Goal: Information Seeking & Learning: Learn about a topic

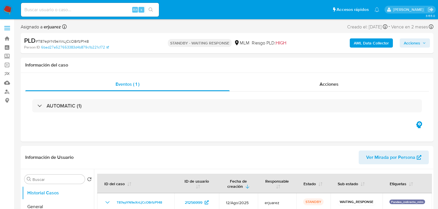
select select "10"
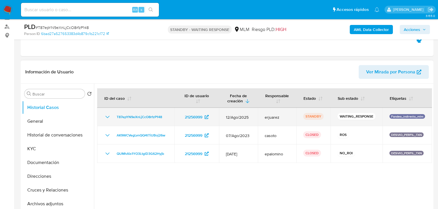
scroll to position [69, 0]
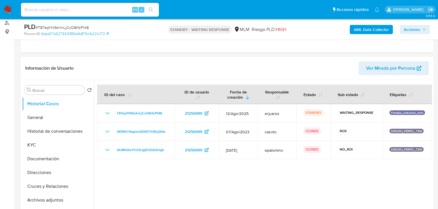
click at [9, 8] on img at bounding box center [8, 10] width 10 height 10
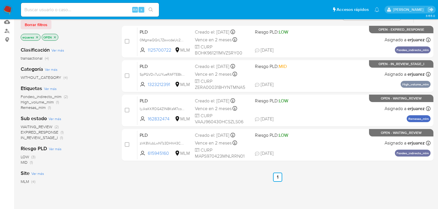
scroll to position [69, 0]
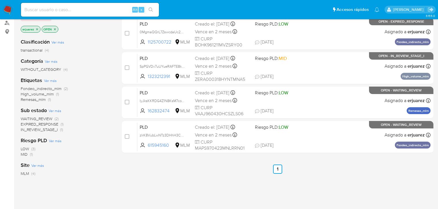
click at [6, 7] on img at bounding box center [8, 10] width 10 height 10
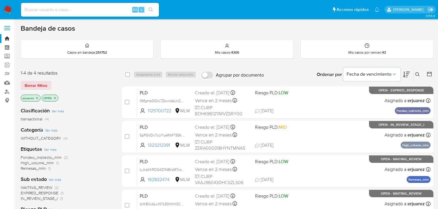
drag, startPoint x: 113, startPoint y: 4, endPoint x: 112, endPoint y: 8, distance: 4.1
click at [113, 4] on div "Alt s" at bounding box center [90, 10] width 138 height 14
click at [112, 9] on input at bounding box center [90, 9] width 138 height 7
paste input "1719659631"
type input "1719659631"
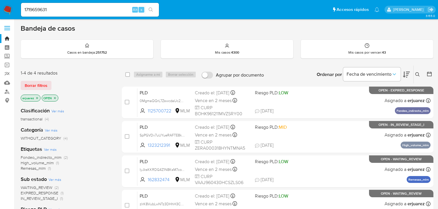
click at [152, 11] on icon "search-icon" at bounding box center [150, 9] width 5 height 5
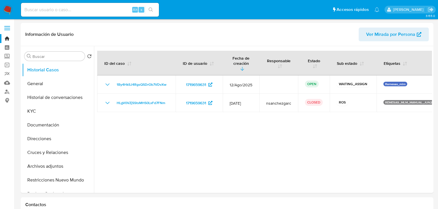
select select "10"
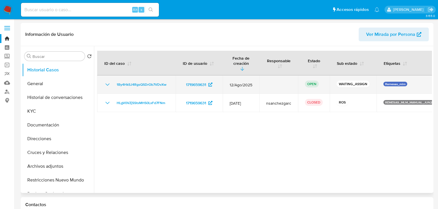
drag, startPoint x: 174, startPoint y: 79, endPoint x: 113, endPoint y: 80, distance: 60.9
click at [113, 80] on td "1By4HkSJ4RgsQSDrOb7VDvXw" at bounding box center [136, 85] width 78 height 18
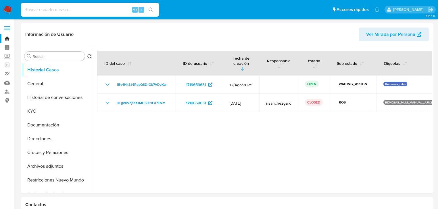
click at [9, 9] on img at bounding box center [8, 10] width 10 height 10
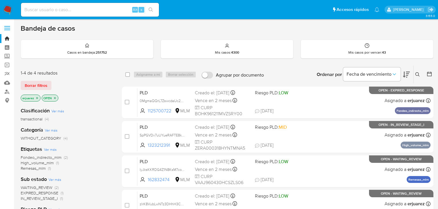
click at [84, 7] on input at bounding box center [90, 9] width 138 height 7
paste input "835011099"
type input "835011099"
click at [150, 8] on icon "search-icon" at bounding box center [150, 9] width 5 height 5
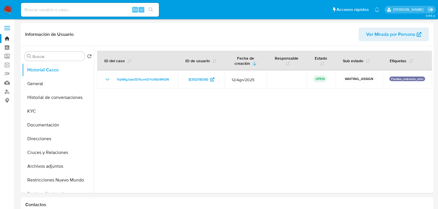
select select "10"
click at [36, 88] on button "General" at bounding box center [55, 84] width 67 height 14
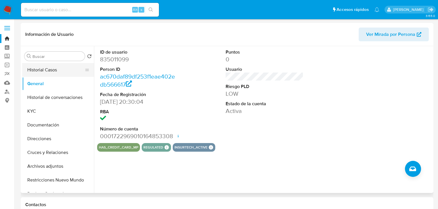
drag, startPoint x: 43, startPoint y: 70, endPoint x: 53, endPoint y: 69, distance: 10.7
click at [44, 70] on button "Historial Casos" at bounding box center [55, 70] width 67 height 14
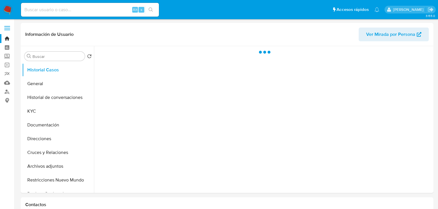
drag, startPoint x: 8, startPoint y: 7, endPoint x: 0, endPoint y: 7, distance: 8.0
click at [8, 7] on img at bounding box center [8, 10] width 10 height 10
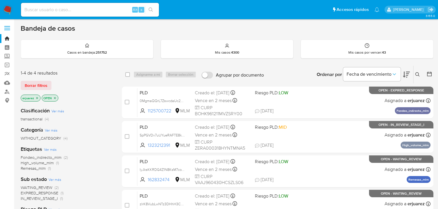
click at [38, 97] on icon "close-filter" at bounding box center [36, 97] width 3 height 3
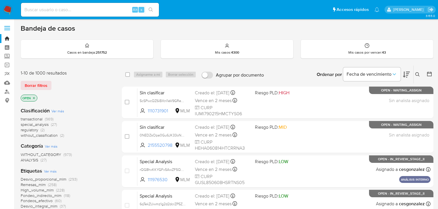
click at [415, 74] on icon at bounding box center [417, 74] width 4 height 4
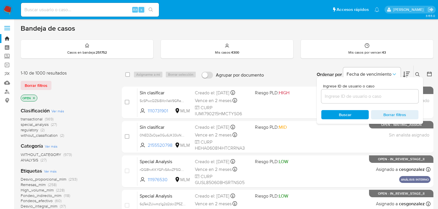
click at [359, 99] on input at bounding box center [369, 96] width 97 height 7
type input "835011099"
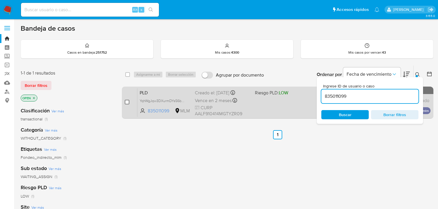
click at [128, 102] on input "checkbox" at bounding box center [127, 102] width 5 height 5
checkbox input "true"
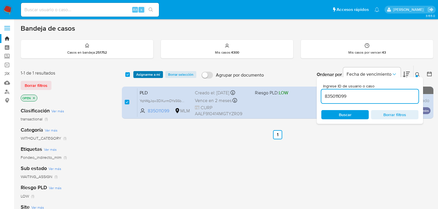
click at [144, 74] on span "Asignarme a mí" at bounding box center [148, 75] width 24 height 6
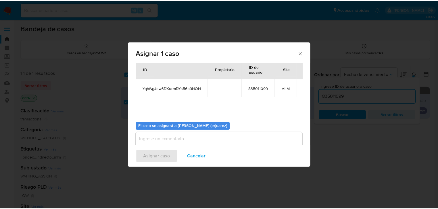
scroll to position [30, 0]
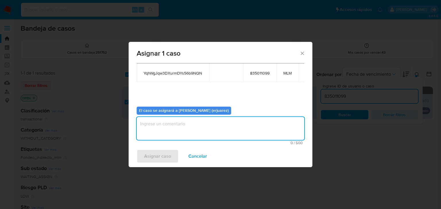
click at [176, 124] on textarea "assign-modal" at bounding box center [221, 128] width 168 height 23
type textarea "EPJU"
click at [163, 153] on span "Asignar caso" at bounding box center [157, 156] width 27 height 13
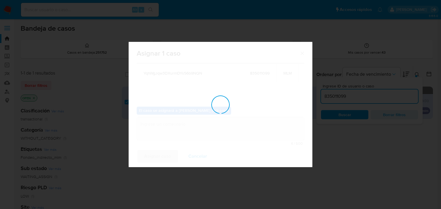
checkbox input "false"
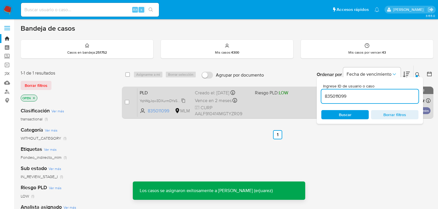
drag, startPoint x: 154, startPoint y: 99, endPoint x: 144, endPoint y: 101, distance: 9.9
click at [152, 100] on span "YqhWgJqw3DXurmDYs56b9NQN" at bounding box center [166, 100] width 52 height 6
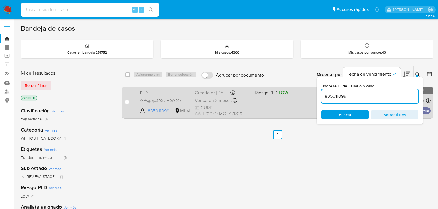
click at [295, 110] on div "PLD YqhWgJqw3DXurmDYs56b9NQN 835011099 MLM Riesgo PLD: LOW Creado el: 12/08/202…" at bounding box center [283, 102] width 293 height 29
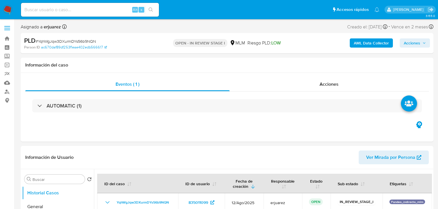
select select "10"
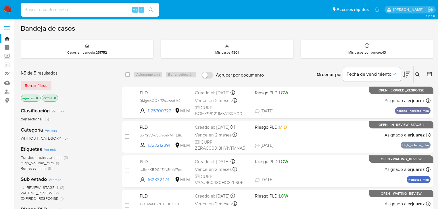
drag, startPoint x: 38, startPoint y: 98, endPoint x: 44, endPoint y: 99, distance: 6.4
click at [38, 98] on icon "close-filter" at bounding box center [36, 97] width 3 height 3
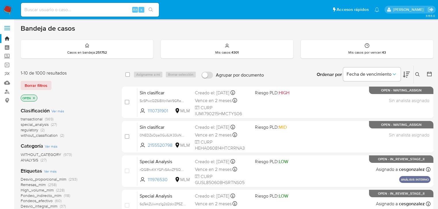
click at [416, 74] on icon at bounding box center [417, 74] width 5 height 5
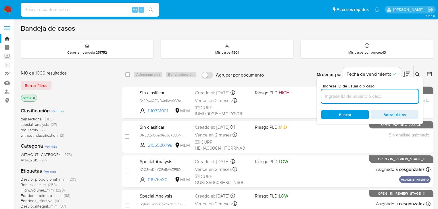
click at [354, 98] on input at bounding box center [369, 96] width 97 height 7
type input "835011099"
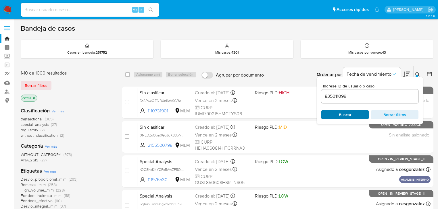
click at [340, 115] on span "Buscar" at bounding box center [345, 114] width 13 height 9
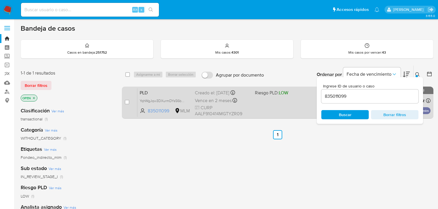
click at [259, 105] on div "PLD YqhWgJqw3DXurmDYs56b9NQN 835011099 MLM Riesgo PLD: LOW Creado el: 12/08/202…" at bounding box center [283, 102] width 293 height 29
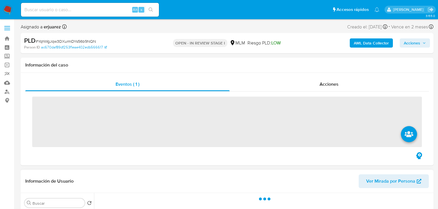
scroll to position [69, 0]
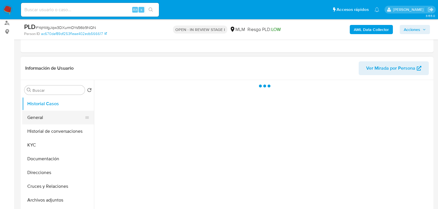
click at [51, 121] on button "General" at bounding box center [55, 118] width 67 height 14
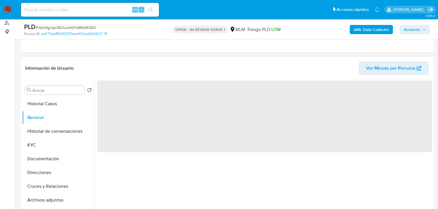
select select "10"
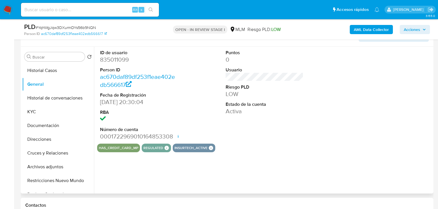
scroll to position [92, 0]
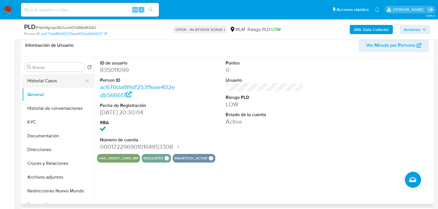
click at [55, 80] on button "Historial Casos" at bounding box center [55, 81] width 67 height 14
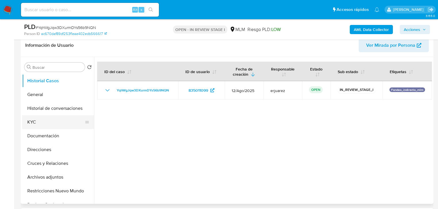
click at [52, 122] on button "KYC" at bounding box center [55, 122] width 67 height 14
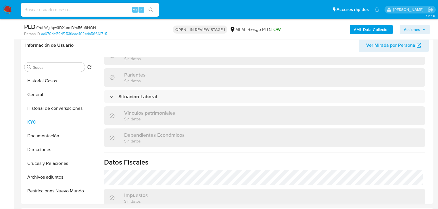
scroll to position [362, 0]
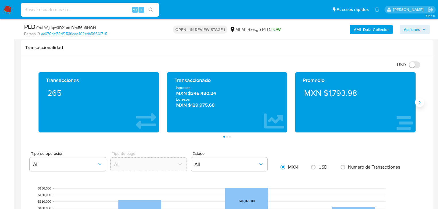
click at [416, 102] on button "Siguiente" at bounding box center [419, 102] width 9 height 9
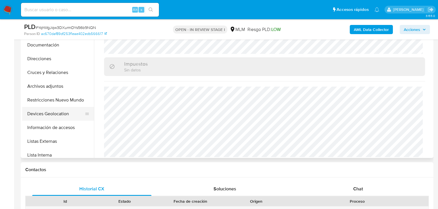
scroll to position [115, 0]
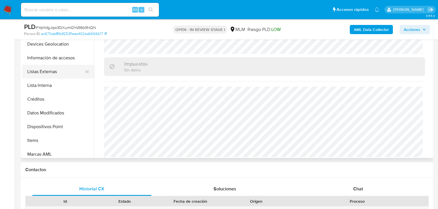
click at [50, 70] on button "Listas Externas" at bounding box center [55, 72] width 67 height 14
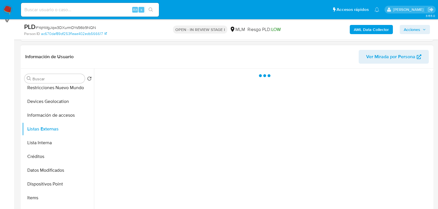
scroll to position [92, 0]
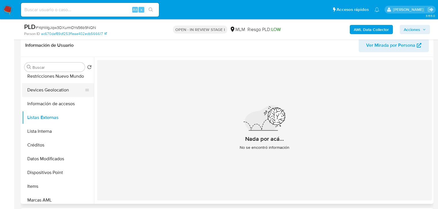
click at [59, 94] on button "Devices Geolocation" at bounding box center [55, 90] width 67 height 14
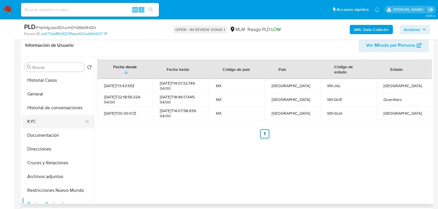
scroll to position [0, 0]
drag, startPoint x: 35, startPoint y: 123, endPoint x: 43, endPoint y: 124, distance: 7.6
click at [36, 123] on button "KYC" at bounding box center [55, 122] width 67 height 14
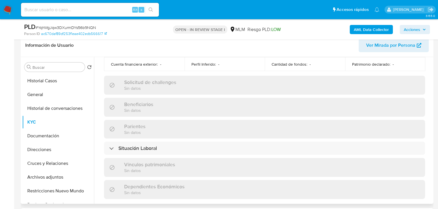
scroll to position [362, 0]
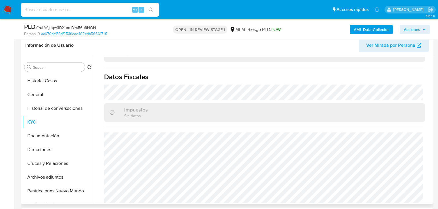
drag, startPoint x: 47, startPoint y: 137, endPoint x: 94, endPoint y: 131, distance: 47.7
click at [48, 137] on button "Documentación" at bounding box center [58, 136] width 72 height 14
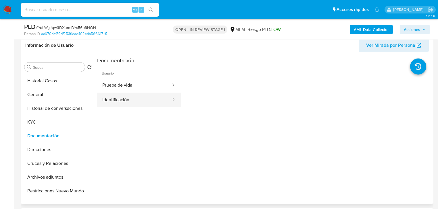
click at [117, 99] on button "Identificación" at bounding box center [134, 100] width 74 height 15
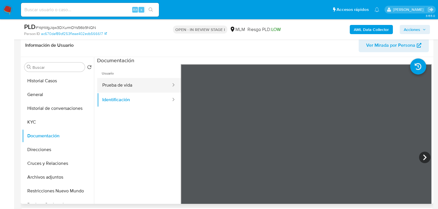
drag, startPoint x: 125, startPoint y: 87, endPoint x: 163, endPoint y: 102, distance: 40.5
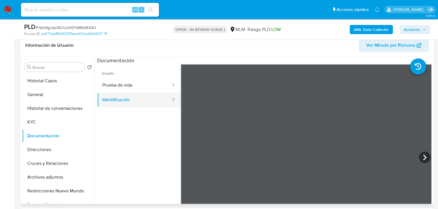
click at [126, 87] on button "Prueba de vida" at bounding box center [134, 85] width 74 height 15
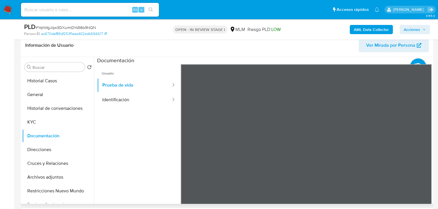
scroll to position [17, 0]
click at [38, 74] on button "Historial Casos" at bounding box center [55, 81] width 67 height 14
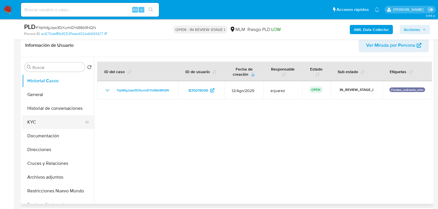
click at [46, 123] on button "KYC" at bounding box center [55, 122] width 67 height 14
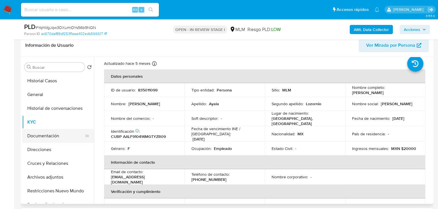
scroll to position [23, 0]
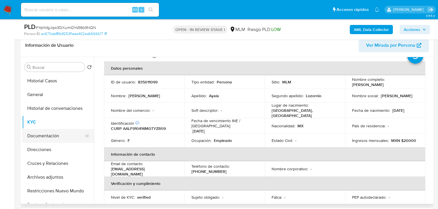
click at [34, 135] on button "Documentación" at bounding box center [55, 136] width 67 height 14
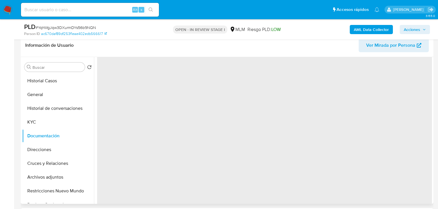
scroll to position [0, 0]
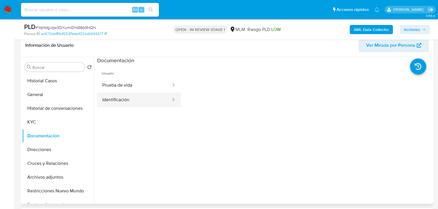
drag, startPoint x: 116, startPoint y: 96, endPoint x: 149, endPoint y: 96, distance: 33.0
click at [116, 96] on button "Identificación" at bounding box center [134, 100] width 74 height 15
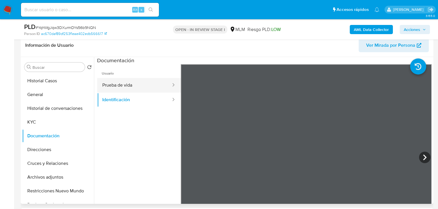
drag, startPoint x: 123, startPoint y: 81, endPoint x: 129, endPoint y: 82, distance: 6.5
click at [123, 82] on button "Prueba de vida" at bounding box center [134, 85] width 74 height 15
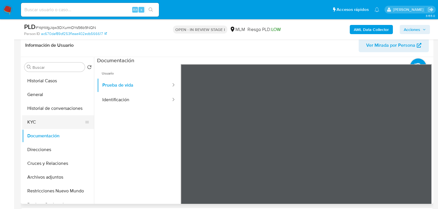
click at [35, 126] on button "KYC" at bounding box center [55, 122] width 67 height 14
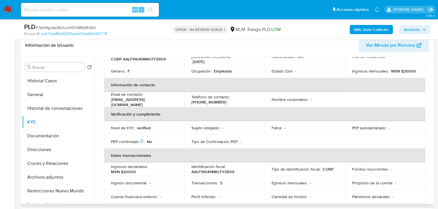
scroll to position [69, 0]
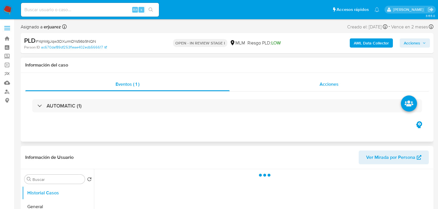
scroll to position [92, 0]
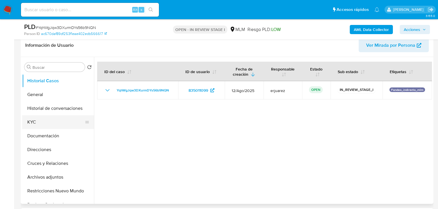
click at [45, 123] on button "KYC" at bounding box center [55, 122] width 67 height 14
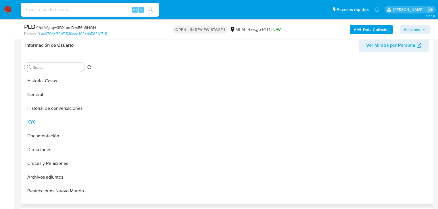
select select "10"
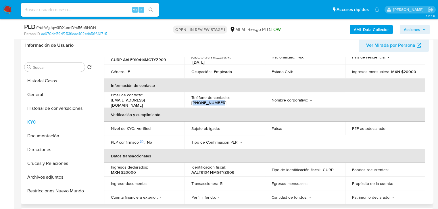
drag, startPoint x: 191, startPoint y: 100, endPoint x: 232, endPoint y: 94, distance: 41.2
click at [225, 100] on div "Teléfono de contacto : (477) 6972390" at bounding box center [224, 100] width 67 height 10
copy p "477) 6972390"
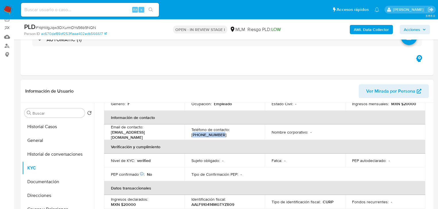
scroll to position [64, 0]
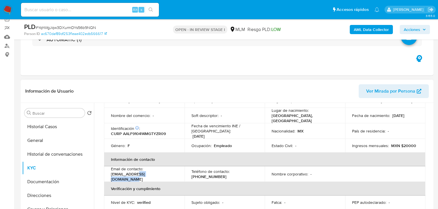
drag, startPoint x: 135, startPoint y: 174, endPoint x: 159, endPoint y: 174, distance: 24.4
click at [159, 174] on p "ayalafreyra.piccolodimondo@yahoo.com" at bounding box center [143, 177] width 64 height 10
copy p "piccolodimondo"
click at [106, 176] on td "Email de contacto : ayalafreyra.piccolodimondo@yahoo.com" at bounding box center [144, 175] width 80 height 16
drag, startPoint x: 110, startPoint y: 175, endPoint x: 184, endPoint y: 175, distance: 73.2
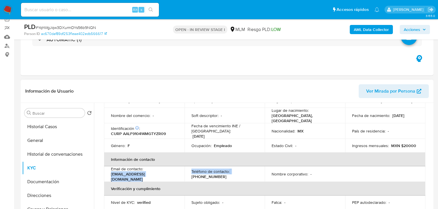
click at [184, 175] on tr "Email de contacto : ayalafreyra.piccolodimondo@yahoo.com Teléfono de contacto :…" at bounding box center [264, 175] width 321 height 16
copy tr "ayalafreyra.piccolodimondo@yahoo.com Teléfono de contacto :"
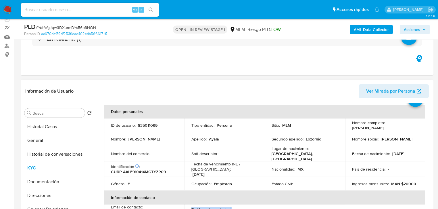
scroll to position [18, 0]
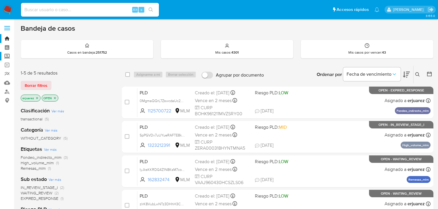
drag, startPoint x: 7, startPoint y: 57, endPoint x: 11, endPoint y: 59, distance: 4.4
click at [8, 57] on label "Screening" at bounding box center [34, 56] width 68 height 9
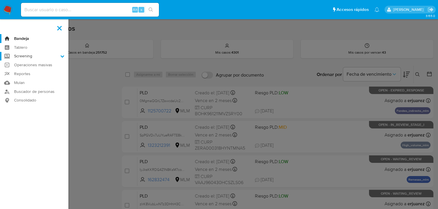
click at [0, 0] on input "Screening" at bounding box center [0, 0] width 0 height 0
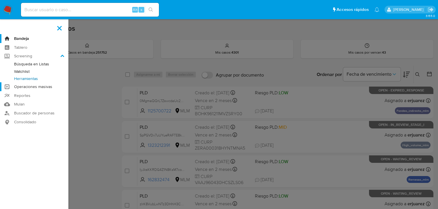
drag, startPoint x: 26, startPoint y: 78, endPoint x: 67, endPoint y: 87, distance: 42.6
click at [26, 78] on link "Herramientas" at bounding box center [34, 78] width 68 height 7
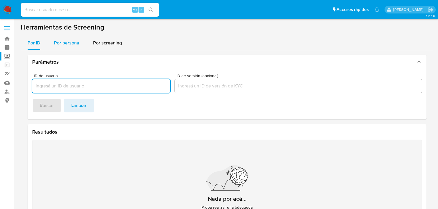
click at [62, 45] on span "Por persona" at bounding box center [66, 43] width 25 height 7
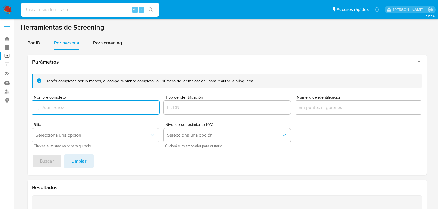
drag, startPoint x: 53, startPoint y: 106, endPoint x: 55, endPoint y: 109, distance: 4.5
click at [53, 106] on input "Nombre completo" at bounding box center [95, 107] width 127 height 7
type input "[PERSON_NAME] [PERSON_NAME]"
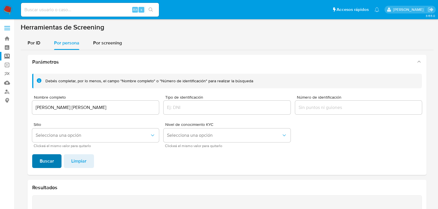
click at [49, 162] on span "Buscar" at bounding box center [47, 161] width 14 height 13
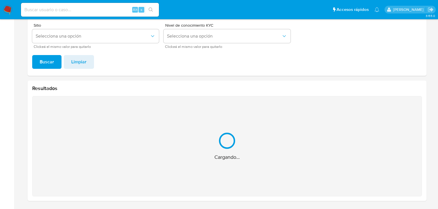
scroll to position [8, 0]
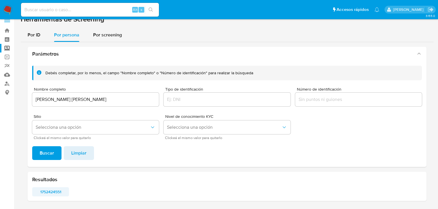
click at [51, 191] on span "1752424551" at bounding box center [50, 192] width 29 height 8
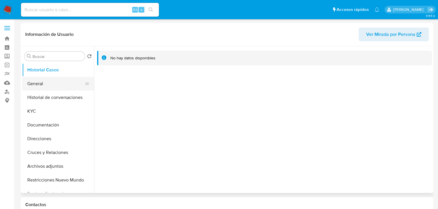
select select "10"
drag, startPoint x: 43, startPoint y: 90, endPoint x: 49, endPoint y: 99, distance: 11.5
click at [43, 90] on button "General" at bounding box center [58, 84] width 72 height 14
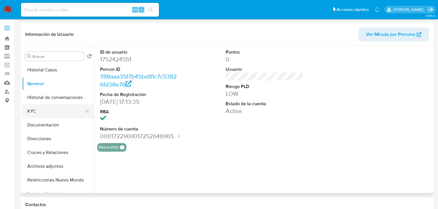
click at [43, 113] on button "KYC" at bounding box center [55, 112] width 67 height 14
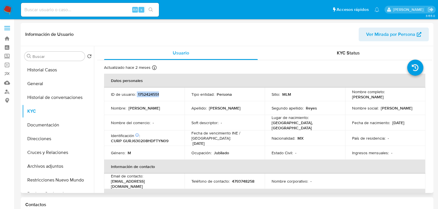
drag, startPoint x: 136, startPoint y: 93, endPoint x: 167, endPoint y: 94, distance: 31.0
click at [167, 94] on div "ID de usuario : 1752424551" at bounding box center [144, 95] width 67 height 5
click at [156, 135] on div "Identificación CIC: 151413793 : CURP GURJ630208HDFTYN09" at bounding box center [144, 140] width 67 height 10
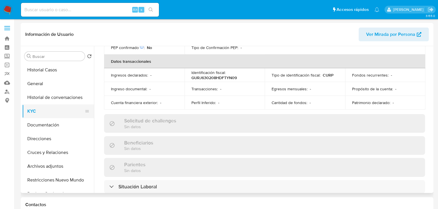
scroll to position [253, 0]
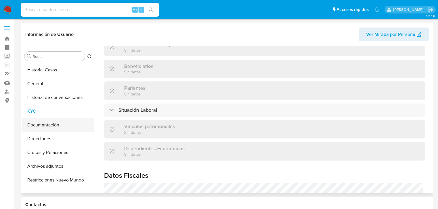
click at [59, 127] on button "Documentación" at bounding box center [55, 125] width 67 height 14
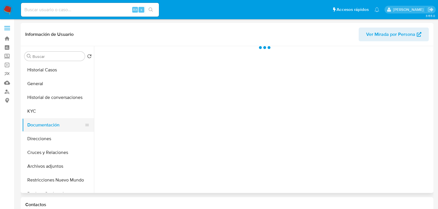
scroll to position [0, 0]
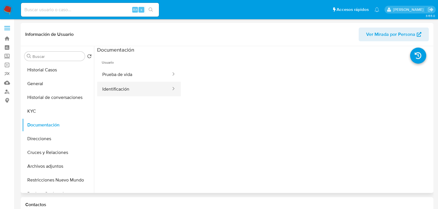
click at [129, 94] on button "Identificación" at bounding box center [134, 89] width 74 height 15
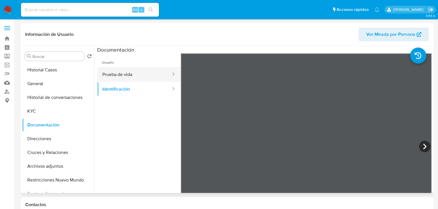
click at [133, 79] on button "Prueba de vida" at bounding box center [134, 74] width 74 height 15
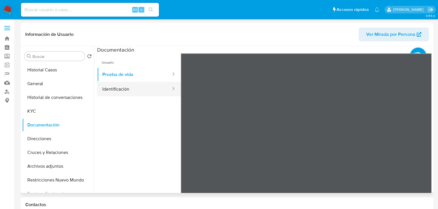
click at [123, 94] on button "Identificación" at bounding box center [134, 89] width 74 height 15
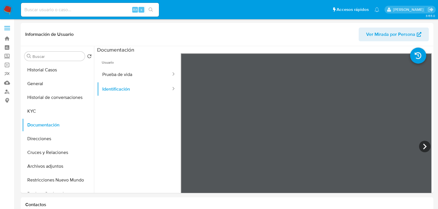
click at [64, 8] on input at bounding box center [90, 9] width 138 height 7
paste input "2056451290"
click at [82, 8] on input "2056451290" at bounding box center [90, 9] width 138 height 7
click at [24, 11] on input "2056451290" at bounding box center [90, 9] width 138 height 7
click at [91, 11] on input "2056451290" at bounding box center [90, 9] width 138 height 7
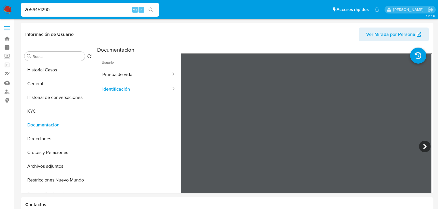
type input "2056451290"
click at [150, 11] on icon "search-icon" at bounding box center [150, 9] width 5 height 5
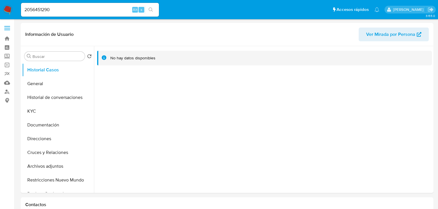
select select "10"
drag, startPoint x: 47, startPoint y: 78, endPoint x: 49, endPoint y: 80, distance: 3.5
click at [47, 78] on button "General" at bounding box center [55, 84] width 67 height 14
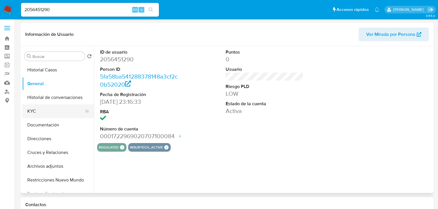
click at [49, 110] on button "KYC" at bounding box center [55, 112] width 67 height 14
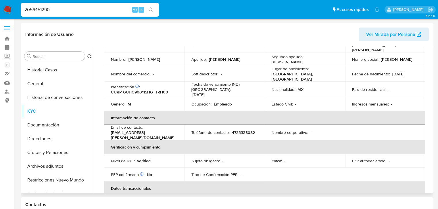
scroll to position [43, 0]
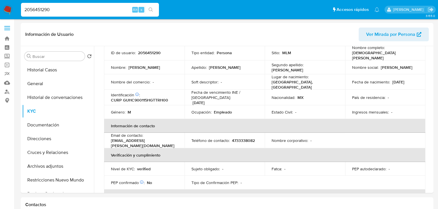
drag, startPoint x: 51, startPoint y: 12, endPoint x: 54, endPoint y: 13, distance: 2.9
click at [52, 13] on input "2056451290" at bounding box center [90, 9] width 138 height 7
drag, startPoint x: 59, startPoint y: 11, endPoint x: 21, endPoint y: 9, distance: 37.9
click at [21, 9] on input "2056451290" at bounding box center [90, 9] width 138 height 7
paste input "533879698"
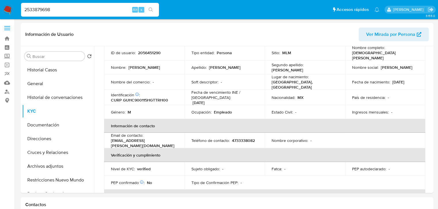
type input "2533879698"
click at [149, 11] on icon "search-icon" at bounding box center [150, 9] width 5 height 5
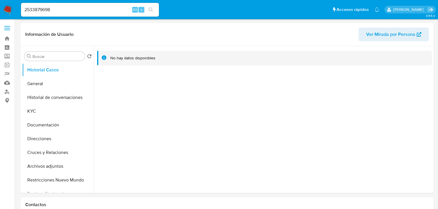
select select "10"
click at [43, 112] on button "KYC" at bounding box center [55, 112] width 67 height 14
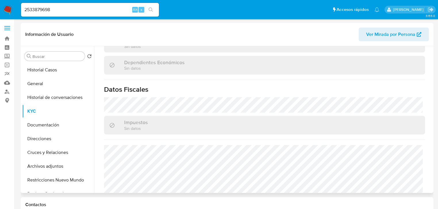
scroll to position [364, 0]
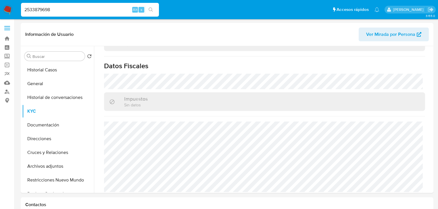
drag, startPoint x: 17, startPoint y: 8, endPoint x: 22, endPoint y: 9, distance: 5.0
click at [16, 8] on nav "Pausado Ver notificaciones 2533879698 Alt s Accesos rápidos Presiona las siguie…" at bounding box center [219, 9] width 438 height 19
paste input "056451290"
type input "2056451290"
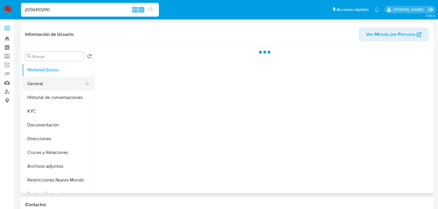
click at [47, 85] on button "General" at bounding box center [55, 84] width 67 height 14
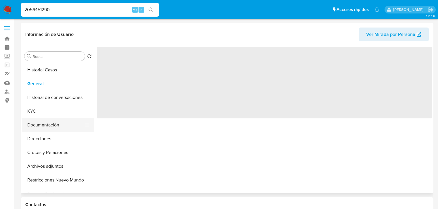
select select "10"
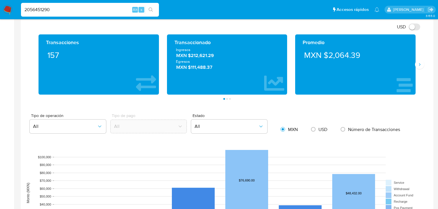
scroll to position [437, 0]
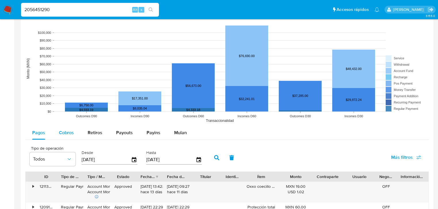
click at [69, 137] on div "Cobros" at bounding box center [66, 133] width 15 height 14
select select "10"
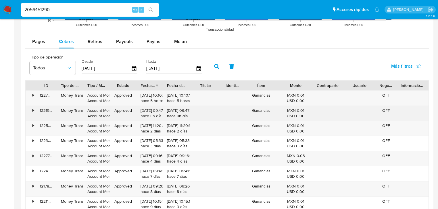
scroll to position [528, 0]
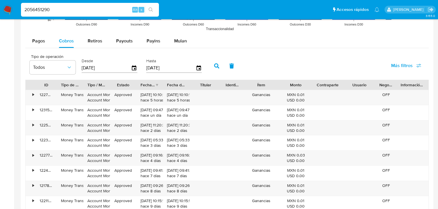
drag, startPoint x: 111, startPoint y: 67, endPoint x: 79, endPoint y: 65, distance: 32.5
click at [79, 65] on div "Tipo de operación Todos Desde 25/05/2025 Hasta 22/08/2025" at bounding box center [117, 65] width 181 height 23
type input "0_/__/____"
type input "01/04/2025"
click at [215, 67] on icon "button" at bounding box center [216, 65] width 5 height 5
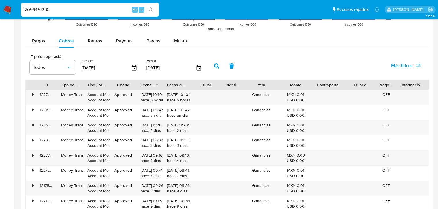
click at [151, 84] on div "Fecha de creación" at bounding box center [147, 85] width 14 height 6
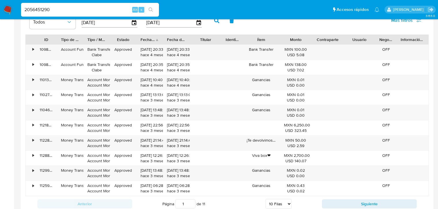
scroll to position [574, 0]
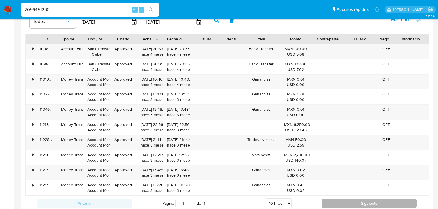
click at [356, 207] on button "Siguiente" at bounding box center [369, 203] width 95 height 9
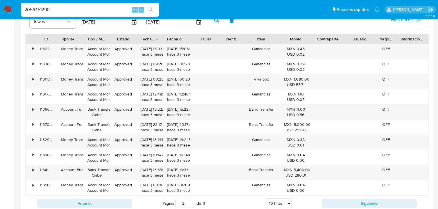
click at [355, 207] on button "Siguiente" at bounding box center [369, 203] width 95 height 9
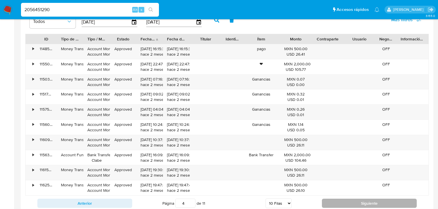
click at [354, 207] on button "Siguiente" at bounding box center [369, 203] width 95 height 9
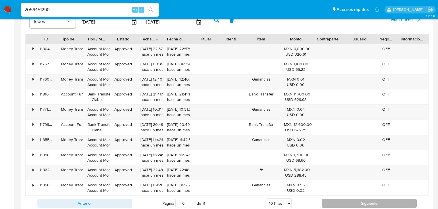
click at [354, 207] on button "Siguiente" at bounding box center [369, 203] width 95 height 9
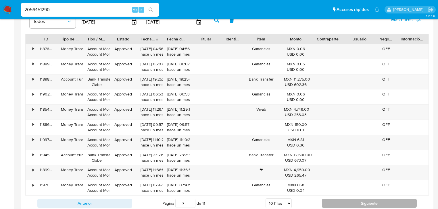
click at [331, 202] on button "Siguiente" at bounding box center [369, 203] width 95 height 9
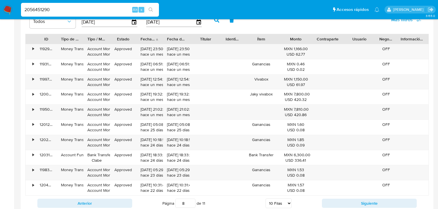
click at [331, 202] on button "Siguiente" at bounding box center [369, 203] width 95 height 9
type input "9"
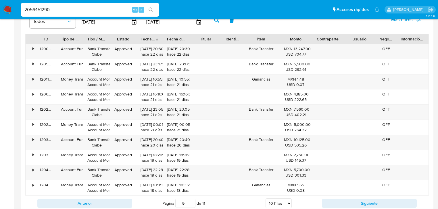
drag, startPoint x: 17, startPoint y: 7, endPoint x: -19, endPoint y: 1, distance: 36.4
paste input "533879698"
type input "2533879698"
click at [149, 10] on icon "search-icon" at bounding box center [150, 9] width 4 height 4
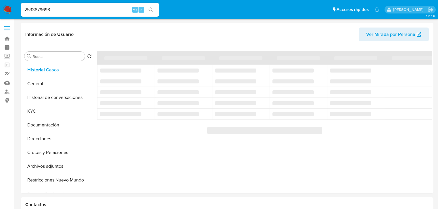
select select "10"
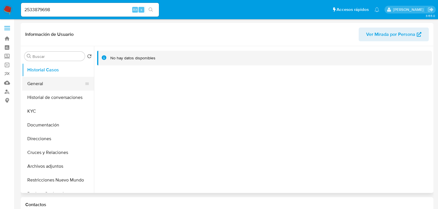
click at [46, 87] on button "General" at bounding box center [55, 84] width 67 height 14
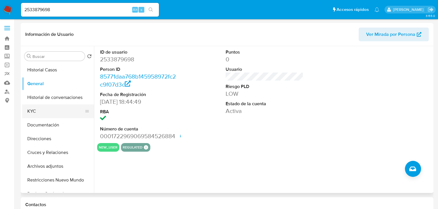
drag, startPoint x: 32, startPoint y: 105, endPoint x: 79, endPoint y: 115, distance: 47.7
click at [32, 105] on button "KYC" at bounding box center [55, 112] width 67 height 14
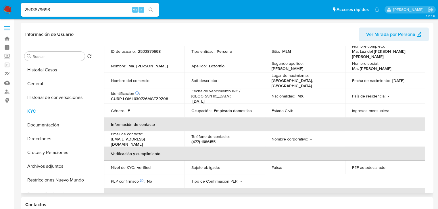
scroll to position [43, 0]
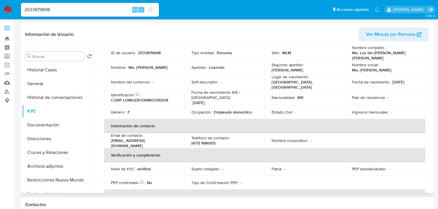
click at [157, 155] on th "Verificación y cumplimiento" at bounding box center [264, 162] width 321 height 14
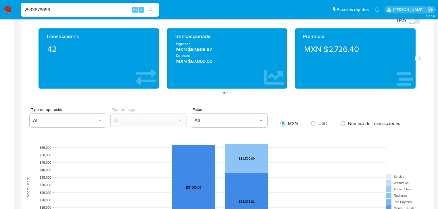
scroll to position [391, 0]
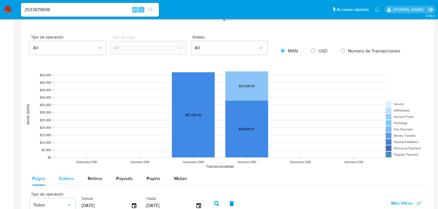
click at [65, 176] on span "Cobros" at bounding box center [66, 178] width 15 height 7
select select "10"
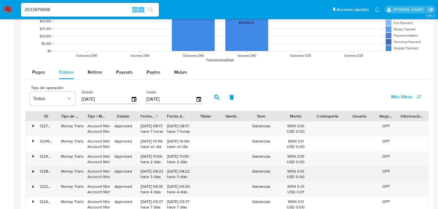
scroll to position [505, 0]
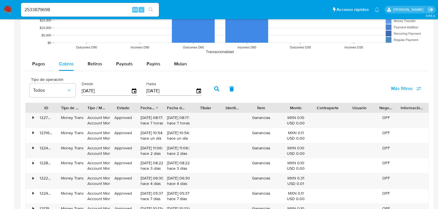
click at [155, 108] on div "Fecha de creación" at bounding box center [149, 108] width 26 height 10
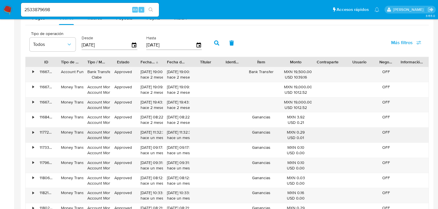
scroll to position [574, 0]
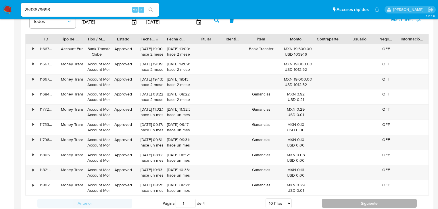
click at [341, 202] on button "Siguiente" at bounding box center [369, 203] width 95 height 9
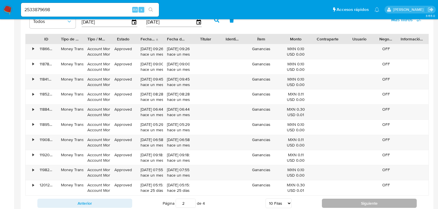
click at [341, 202] on button "Siguiente" at bounding box center [369, 203] width 95 height 9
type input "4"
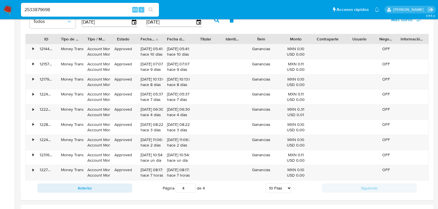
drag, startPoint x: 54, startPoint y: 9, endPoint x: -13, endPoint y: 6, distance: 66.7
paste input "499484136"
type input "499484136"
click at [151, 9] on icon "search-icon" at bounding box center [150, 9] width 5 height 5
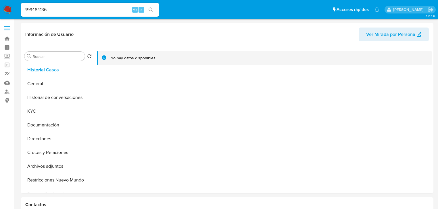
select select "10"
click at [53, 81] on button "General" at bounding box center [55, 84] width 67 height 14
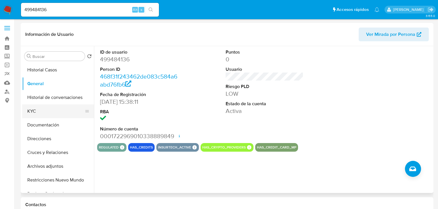
click at [34, 110] on button "KYC" at bounding box center [55, 112] width 67 height 14
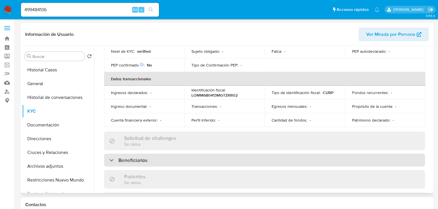
scroll to position [69, 0]
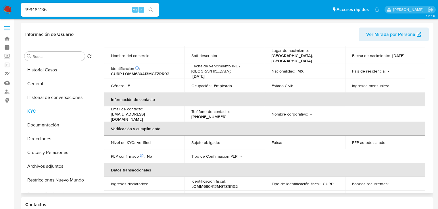
drag, startPoint x: 129, startPoint y: 106, endPoint x: 138, endPoint y: 109, distance: 9.5
click at [130, 108] on p "Email de contacto :" at bounding box center [127, 110] width 32 height 5
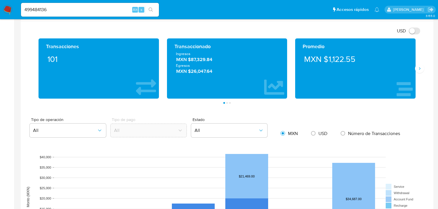
scroll to position [391, 0]
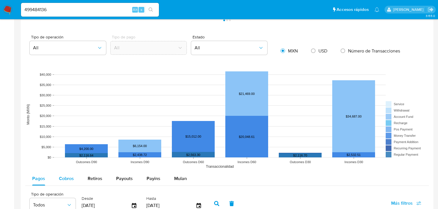
drag, startPoint x: 54, startPoint y: 175, endPoint x: 70, endPoint y: 175, distance: 16.1
click at [55, 175] on button "Cobros" at bounding box center [66, 179] width 29 height 14
select select "10"
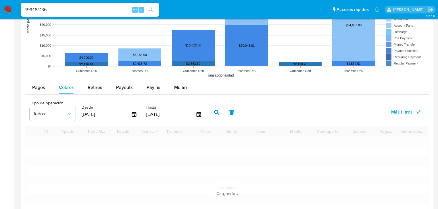
scroll to position [528, 0]
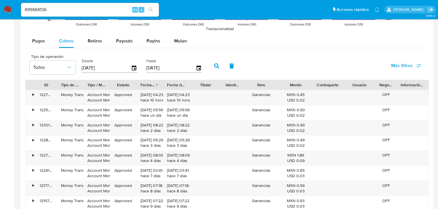
drag, startPoint x: 112, startPoint y: 68, endPoint x: 80, endPoint y: 63, distance: 33.2
click at [80, 63] on div "Tipo de operación Todos Desde 25/05/2025 Hasta 22/08/2025" at bounding box center [117, 65] width 181 height 23
type input "0_/__/____"
type input "01/04/2025"
click at [205, 63] on div "Tipo de operación Todos Desde 01/04/2025 Hasta 22/08/2025" at bounding box center [117, 65] width 181 height 23
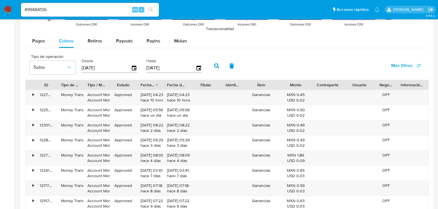
click at [213, 65] on button "button" at bounding box center [216, 66] width 15 height 14
click at [152, 86] on div "Fecha de creación" at bounding box center [147, 85] width 14 height 6
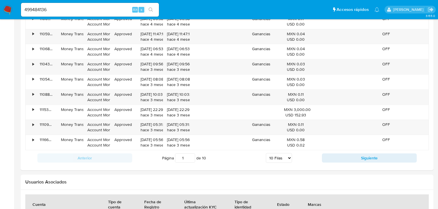
scroll to position [620, 0]
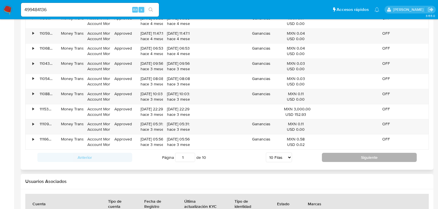
click at [343, 159] on button "Siguiente" at bounding box center [369, 157] width 95 height 9
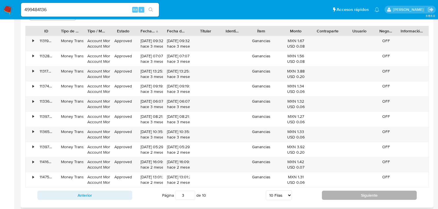
scroll to position [574, 0]
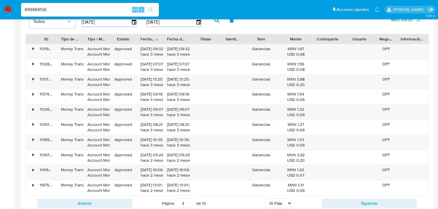
click at [348, 202] on button "Siguiente" at bounding box center [369, 203] width 95 height 9
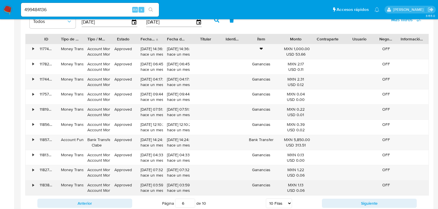
drag, startPoint x: 348, startPoint y: 202, endPoint x: 243, endPoint y: 181, distance: 107.3
click at [245, 182] on div "ID Tipo de operación Tipo / Método Estado Fecha de creación Fecha de aprobación…" at bounding box center [226, 122] width 403 height 177
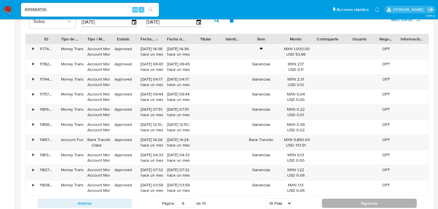
click at [349, 200] on button "Siguiente" at bounding box center [369, 203] width 95 height 9
type input "9"
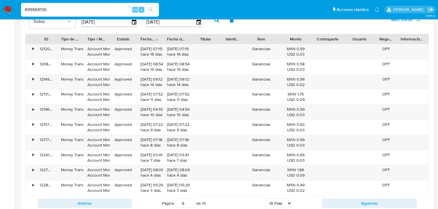
drag, startPoint x: 48, startPoint y: 8, endPoint x: 2, endPoint y: 8, distance: 45.7
click at [2, 8] on nav "Pausado Ver notificaciones 499484136 Alt s Accesos rápidos Presiona las siguien…" at bounding box center [219, 9] width 438 height 19
paste input "2501025052"
type input "2501025052"
click at [149, 9] on icon "search-icon" at bounding box center [150, 9] width 5 height 5
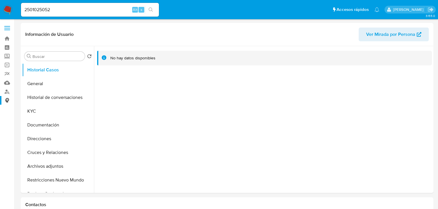
select select "10"
drag, startPoint x: 34, startPoint y: 109, endPoint x: 84, endPoint y: 119, distance: 51.3
click at [34, 109] on button "KYC" at bounding box center [58, 112] width 72 height 14
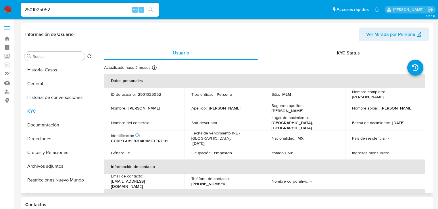
drag, startPoint x: 147, startPoint y: 114, endPoint x: 150, endPoint y: 116, distance: 4.1
click at [148, 115] on tbody "ID de usuario : 2501025052 Tipo entidad : Persona Sitio : MLM Nombre completo :…" at bounding box center [264, 124] width 321 height 72
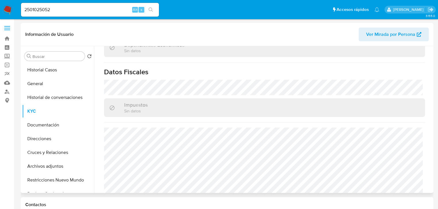
scroll to position [363, 0]
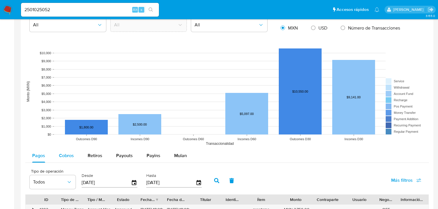
click at [65, 155] on span "Cobros" at bounding box center [66, 156] width 15 height 7
select select "10"
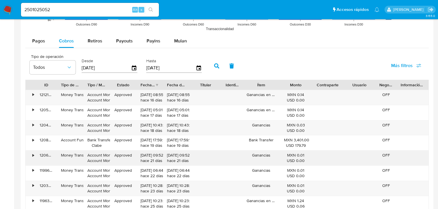
scroll to position [597, 0]
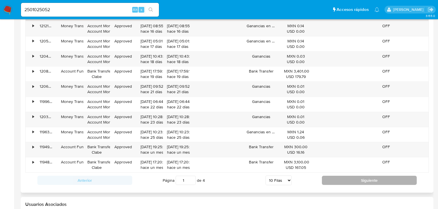
click at [361, 180] on button "Siguiente" at bounding box center [369, 180] width 95 height 9
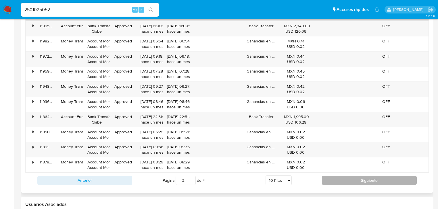
click at [361, 180] on button "Siguiente" at bounding box center [369, 180] width 95 height 9
type input "3"
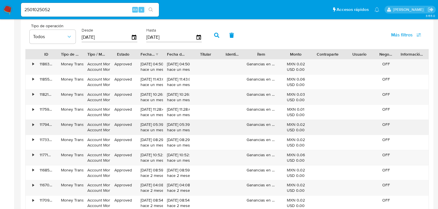
scroll to position [551, 0]
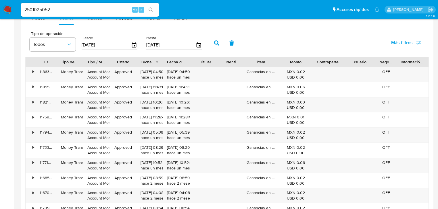
click at [4, 9] on nav "Pausado Ver notificaciones 2501025052 Alt s Accesos rápidos Presiona las siguie…" at bounding box center [219, 9] width 438 height 19
paste input "350283764"
type input "350283764"
click at [155, 13] on button "search-icon" at bounding box center [151, 10] width 12 height 8
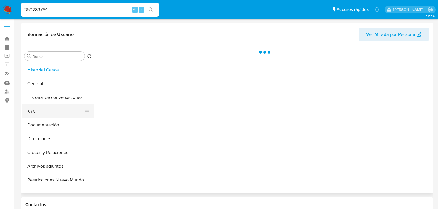
click at [37, 105] on button "KYC" at bounding box center [55, 112] width 67 height 14
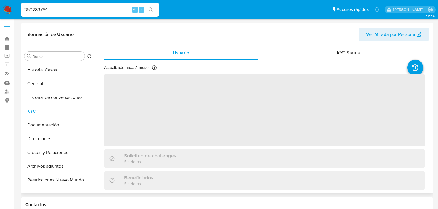
select select "10"
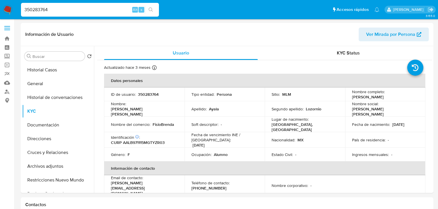
drag, startPoint x: 57, startPoint y: 9, endPoint x: 55, endPoint y: 16, distance: 6.7
paste input "1518984052"
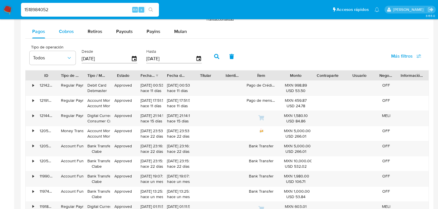
scroll to position [460, 0]
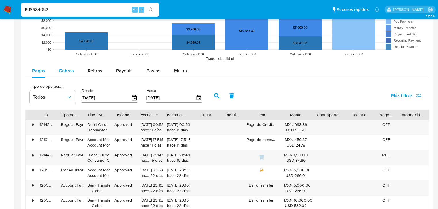
type input "1518984052"
click at [68, 72] on span "Cobros" at bounding box center [66, 70] width 15 height 7
select select "10"
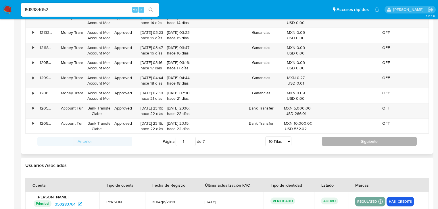
click at [330, 140] on button "Siguiente" at bounding box center [369, 141] width 95 height 9
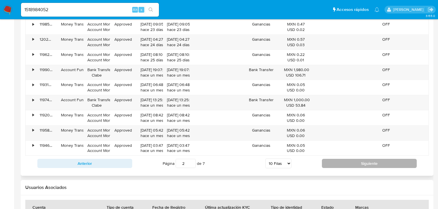
scroll to position [597, 0]
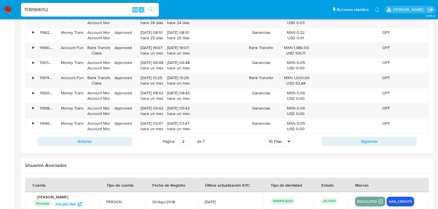
click at [343, 140] on button "Siguiente" at bounding box center [369, 141] width 95 height 9
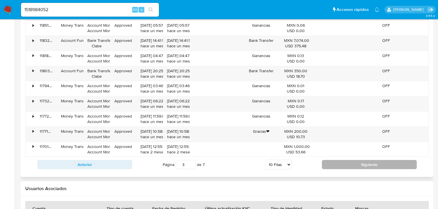
scroll to position [574, 0]
click at [351, 162] on button "Siguiente" at bounding box center [369, 164] width 95 height 9
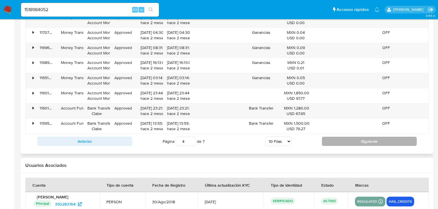
click at [337, 145] on button "Siguiente" at bounding box center [369, 141] width 95 height 9
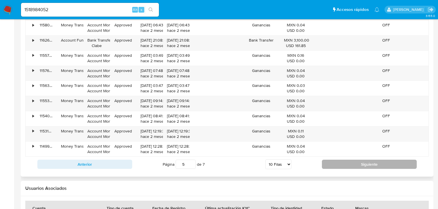
click at [342, 165] on button "Siguiente" at bounding box center [369, 164] width 95 height 9
click at [360, 164] on button "Siguiente" at bounding box center [369, 164] width 95 height 9
type input "7"
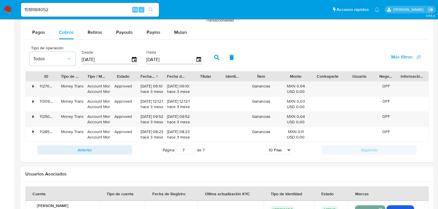
scroll to position [493, 0]
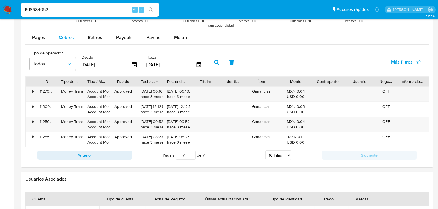
click at [64, 11] on input "1518984052" at bounding box center [90, 9] width 138 height 7
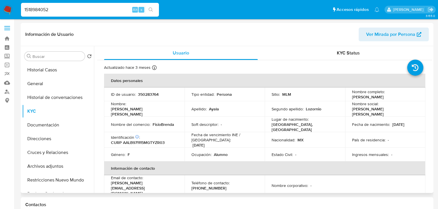
scroll to position [0, 0]
click at [66, 9] on input "1518984052" at bounding box center [90, 9] width 138 height 7
click at [150, 7] on button "search-icon" at bounding box center [151, 10] width 12 height 8
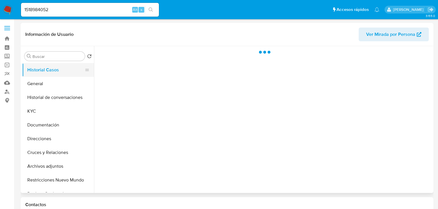
click at [39, 76] on button "Historial Casos" at bounding box center [55, 70] width 67 height 14
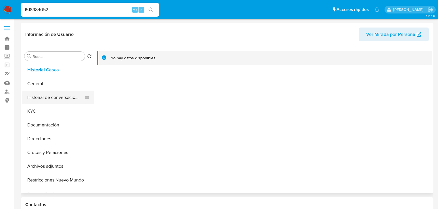
select select "10"
click at [45, 87] on button "General" at bounding box center [55, 84] width 67 height 14
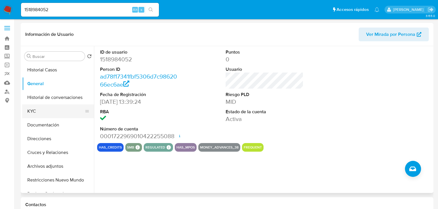
click at [38, 117] on button "KYC" at bounding box center [55, 112] width 67 height 14
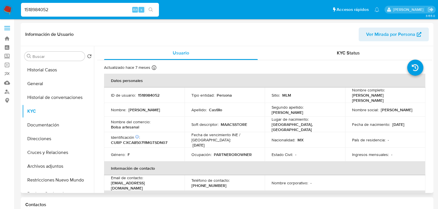
drag, startPoint x: 61, startPoint y: 11, endPoint x: 71, endPoint y: 34, distance: 25.0
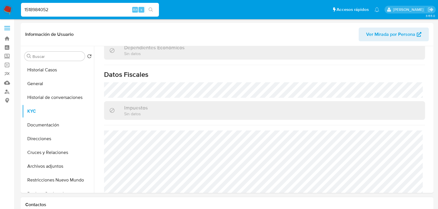
scroll to position [357, 0]
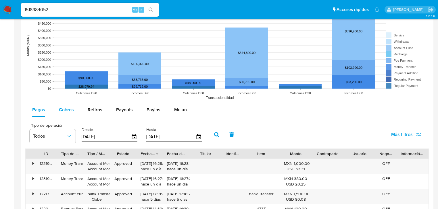
drag, startPoint x: 64, startPoint y: 110, endPoint x: 75, endPoint y: 116, distance: 12.9
click at [64, 110] on span "Cobros" at bounding box center [66, 110] width 15 height 7
select select "10"
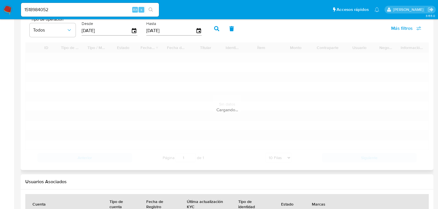
scroll to position [597, 0]
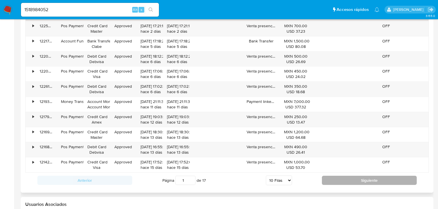
click at [336, 178] on button "Siguiente" at bounding box center [369, 180] width 95 height 9
type input "2"
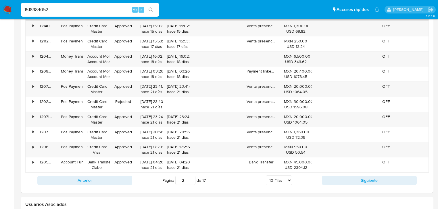
drag, startPoint x: 53, startPoint y: 9, endPoint x: 30, endPoint y: 11, distance: 23.0
paste input "46118680"
type input "461186802"
click at [153, 9] on icon "search-icon" at bounding box center [150, 9] width 5 height 5
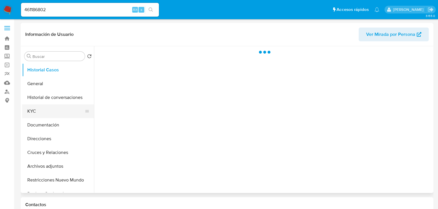
click at [24, 106] on button "KYC" at bounding box center [55, 112] width 67 height 14
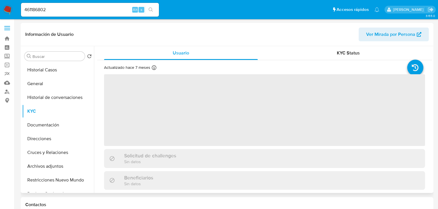
select select "10"
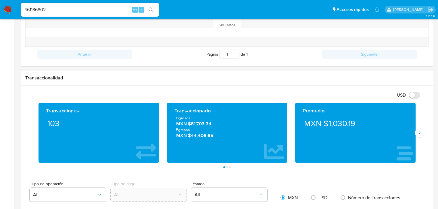
scroll to position [368, 0]
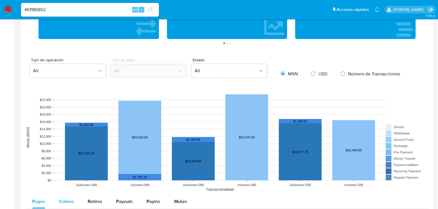
click at [65, 200] on span "Cobros" at bounding box center [66, 201] width 15 height 7
select select "10"
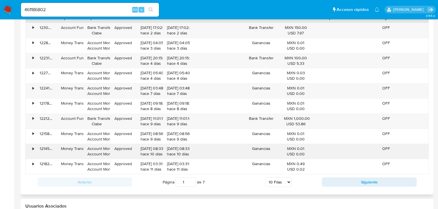
scroll to position [597, 0]
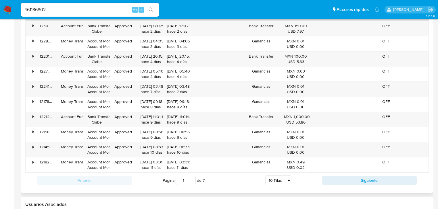
click at [345, 174] on div "Anterior Página 1 de 7 5 Filas 10 Filas 20 Filas 25 Filas 50 Filas 100 Filas Si…" at bounding box center [226, 181] width 403 height 16
click at [345, 178] on button "Siguiente" at bounding box center [369, 180] width 95 height 9
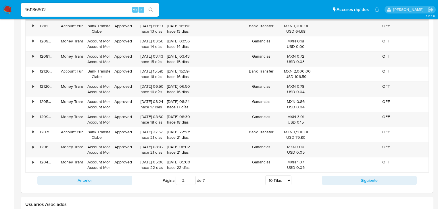
click at [344, 179] on button "Siguiente" at bounding box center [369, 180] width 95 height 9
type input "3"
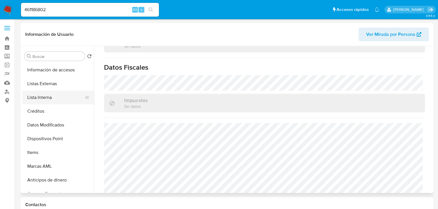
scroll to position [0, 0]
drag, startPoint x: 39, startPoint y: 111, endPoint x: 176, endPoint y: 101, distance: 137.0
click at [40, 111] on button "KYC" at bounding box center [58, 112] width 72 height 14
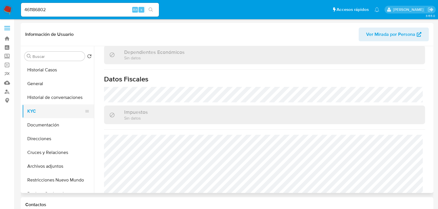
scroll to position [340, 0]
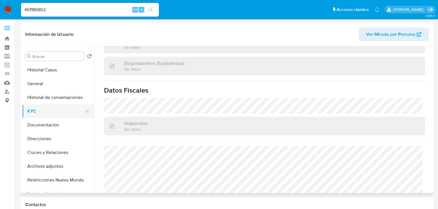
drag, startPoint x: 34, startPoint y: 89, endPoint x: 32, endPoint y: 111, distance: 22.1
click at [34, 90] on button "General" at bounding box center [58, 84] width 72 height 14
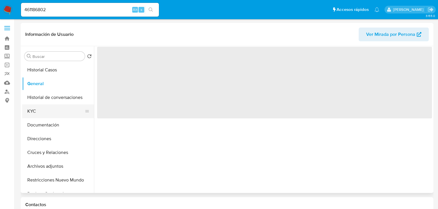
drag, startPoint x: 33, startPoint y: 112, endPoint x: 65, endPoint y: 112, distance: 32.5
click at [34, 112] on button "KYC" at bounding box center [55, 112] width 67 height 14
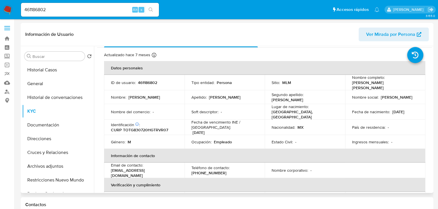
scroll to position [23, 0]
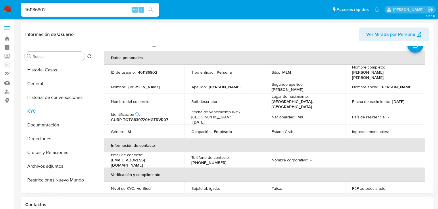
click at [5, 4] on nav "Pausado Ver notificaciones 461186802 Alt s Accesos rápidos Presiona las siguien…" at bounding box center [219, 9] width 438 height 19
click at [5, 12] on img at bounding box center [8, 10] width 10 height 10
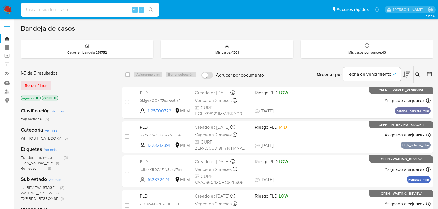
click at [40, 8] on input at bounding box center [90, 9] width 138 height 7
paste input "2056451290"
click at [26, 9] on input "2056451290" at bounding box center [90, 9] width 138 height 7
click at [24, 9] on input "2056451290" at bounding box center [90, 9] width 138 height 7
type input "2056451290"
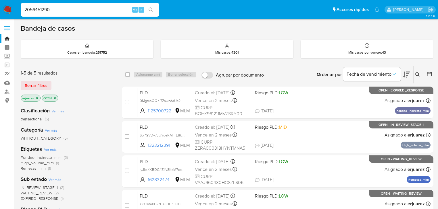
click at [153, 10] on button "search-icon" at bounding box center [151, 10] width 12 height 8
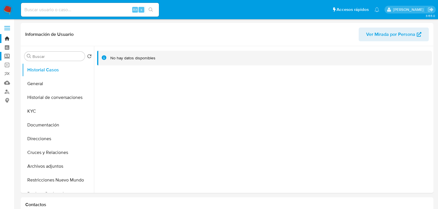
select select "10"
click at [46, 110] on button "KYC" at bounding box center [55, 112] width 67 height 14
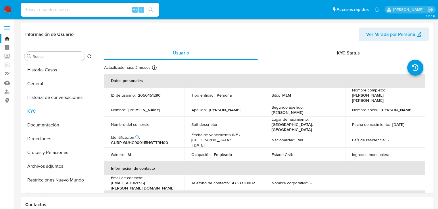
click at [53, 8] on input at bounding box center [90, 9] width 138 height 7
paste input "2056451290"
click at [26, 11] on input "2056451290" at bounding box center [90, 9] width 138 height 7
click at [25, 11] on input "2056451290" at bounding box center [90, 9] width 138 height 7
click at [56, 10] on input "2056451290" at bounding box center [90, 9] width 138 height 7
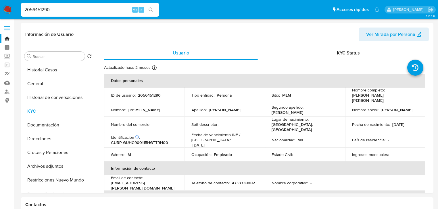
click at [149, 9] on icon "search-icon" at bounding box center [150, 9] width 4 height 4
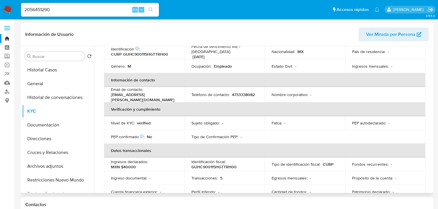
scroll to position [20, 0]
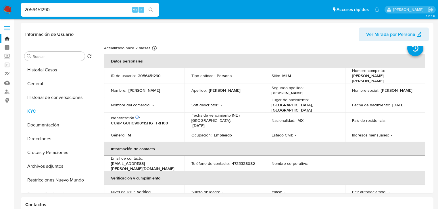
drag, startPoint x: 63, startPoint y: 9, endPoint x: 1, endPoint y: 4, distance: 62.5
paste input "684815226"
click at [24, 12] on input "684815226" at bounding box center [90, 9] width 138 height 7
click at [53, 9] on input "684815226" at bounding box center [90, 9] width 138 height 7
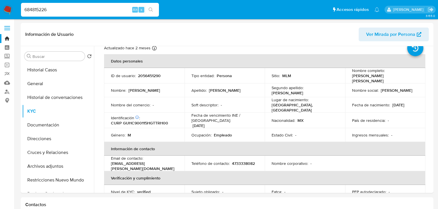
type input "684815226"
click at [153, 10] on icon "search-icon" at bounding box center [150, 9] width 5 height 5
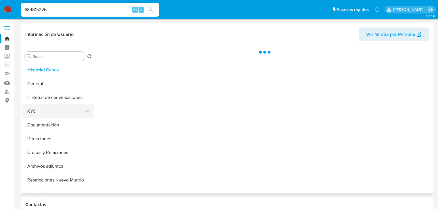
click at [44, 114] on button "KYC" at bounding box center [55, 112] width 67 height 14
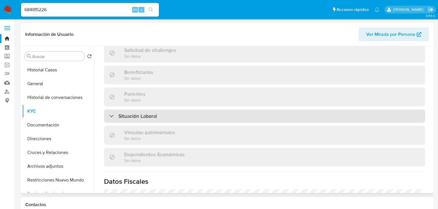
select select "10"
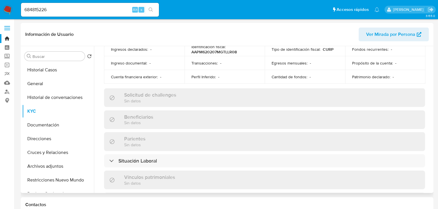
scroll to position [64, 0]
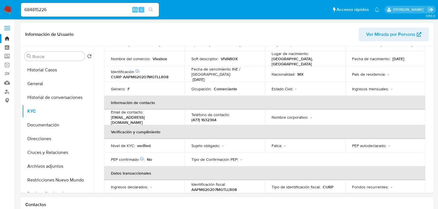
drag, startPoint x: 38, startPoint y: 7, endPoint x: -7, endPoint y: 7, distance: 44.2
paste input "253387969"
type input "253387969"
drag, startPoint x: 152, startPoint y: 8, endPoint x: 62, endPoint y: 20, distance: 91.2
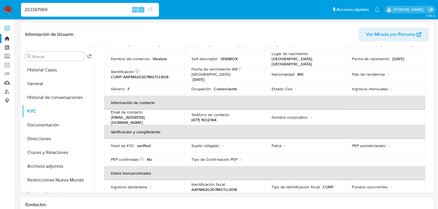
click at [152, 8] on icon "search-icon" at bounding box center [150, 9] width 5 height 5
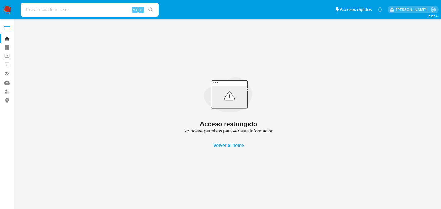
click at [56, 5] on div "Alt s" at bounding box center [90, 10] width 138 height 14
click at [25, 12] on input at bounding box center [90, 9] width 138 height 7
paste input "2533879698"
click at [25, 10] on input "2533879698" at bounding box center [90, 9] width 138 height 7
click at [60, 10] on input "2533879698" at bounding box center [90, 9] width 138 height 7
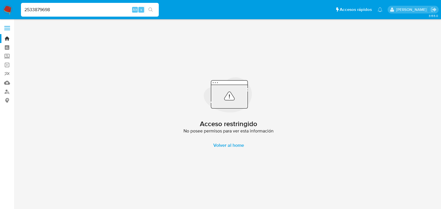
type input "2533879698"
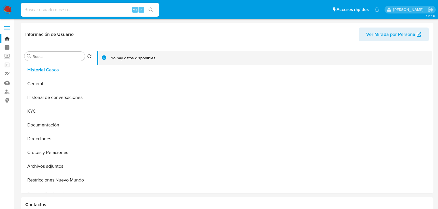
select select "10"
click at [36, 103] on button "Historial de conversaciones" at bounding box center [55, 98] width 67 height 14
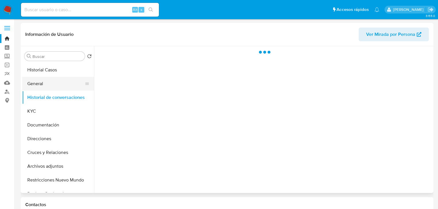
click at [35, 82] on button "General" at bounding box center [55, 84] width 67 height 14
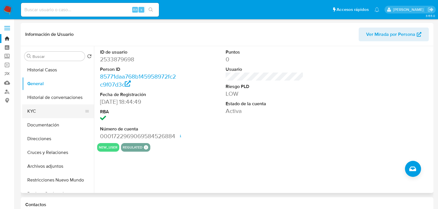
drag, startPoint x: 47, startPoint y: 112, endPoint x: 90, endPoint y: 110, distance: 42.9
click at [47, 112] on button "KYC" at bounding box center [55, 112] width 67 height 14
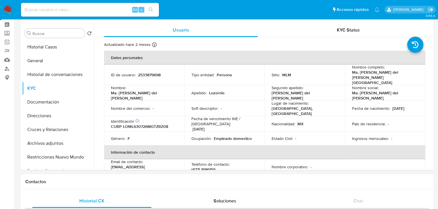
click at [5, 10] on img at bounding box center [8, 10] width 10 height 10
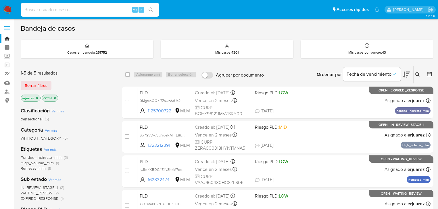
click at [70, 13] on input at bounding box center [90, 9] width 138 height 7
click at [71, 9] on input at bounding box center [90, 9] width 138 height 7
paste input "835011099"
type input "835011099"
click at [148, 8] on icon "search-icon" at bounding box center [150, 9] width 5 height 5
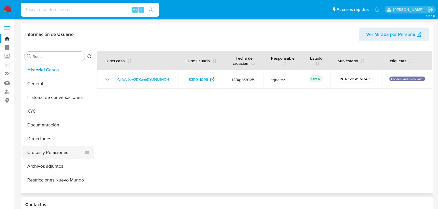
select select "10"
click at [39, 159] on button "Cruces y Relaciones" at bounding box center [55, 153] width 67 height 14
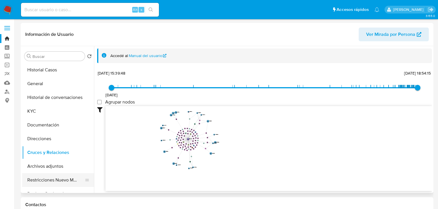
click at [48, 179] on button "Restricciones Nuevo Mundo" at bounding box center [55, 180] width 67 height 14
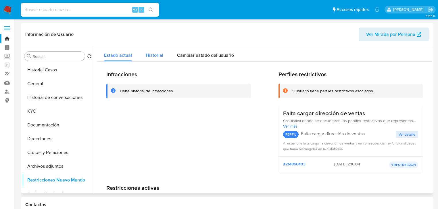
click at [152, 58] on span "Historial" at bounding box center [155, 55] width 18 height 7
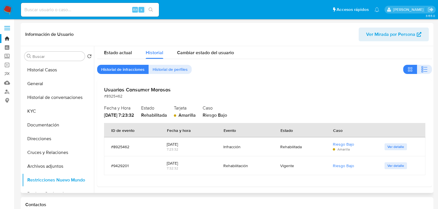
scroll to position [3, 0]
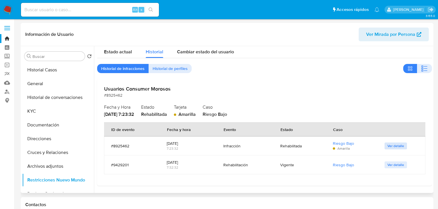
drag, startPoint x: 377, startPoint y: 142, endPoint x: 384, endPoint y: 146, distance: 8.6
click at [378, 142] on td "Ver detalle" at bounding box center [401, 146] width 48 height 19
click at [387, 146] on span "Ver detalle" at bounding box center [395, 146] width 17 height 6
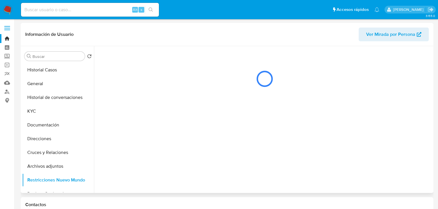
scroll to position [0, 0]
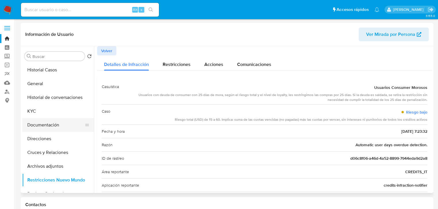
click at [52, 129] on button "Documentación" at bounding box center [55, 125] width 67 height 14
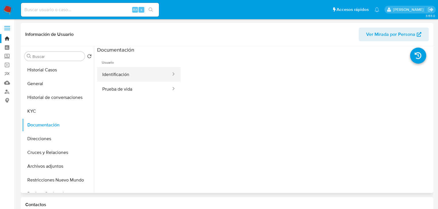
click at [134, 75] on button "Identificación" at bounding box center [134, 74] width 74 height 15
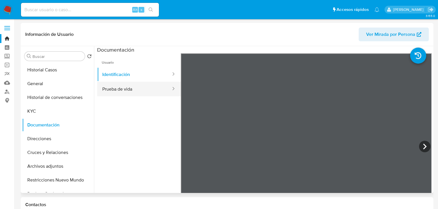
click at [125, 86] on button "Prueba de vida" at bounding box center [134, 89] width 74 height 15
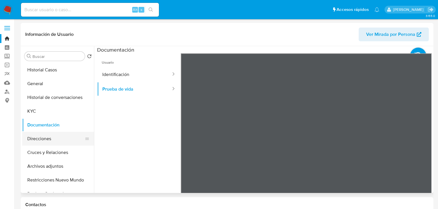
click at [46, 137] on button "Direcciones" at bounding box center [55, 139] width 67 height 14
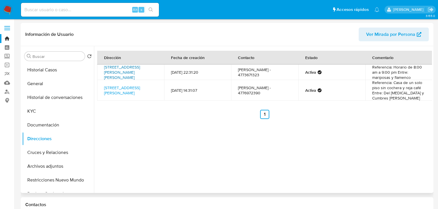
click at [134, 73] on link "[PERSON_NAME][STREET_ADDRESS]" at bounding box center [122, 72] width 36 height 11
click at [120, 93] on link "[STREET_ADDRESS]" at bounding box center [122, 93] width 36 height 6
